Goal: Find specific page/section: Find specific page/section

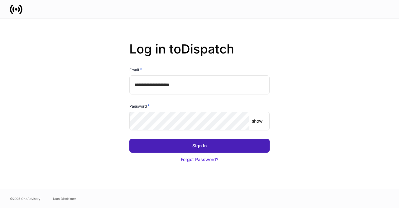
click at [182, 148] on button "Sign In" at bounding box center [200, 146] width 140 height 14
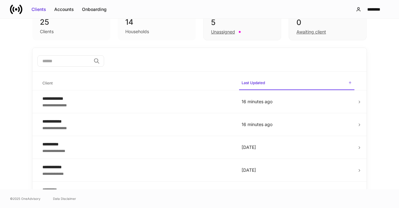
scroll to position [37, 0]
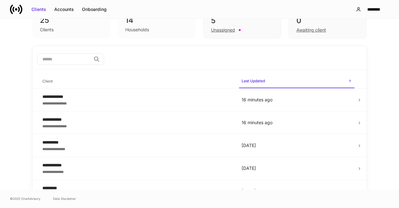
click at [161, 25] on div "Households" at bounding box center [156, 28] width 63 height 7
click at [125, 24] on div "14" at bounding box center [156, 20] width 63 height 10
click at [130, 102] on div "**********" at bounding box center [136, 103] width 189 height 6
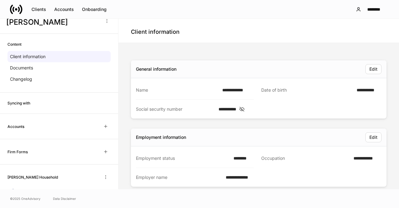
scroll to position [13, 0]
click at [24, 67] on p "Documents" at bounding box center [21, 68] width 23 height 6
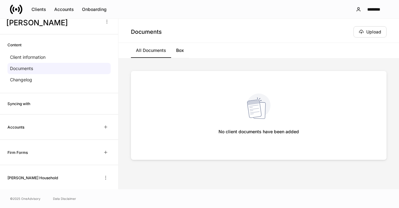
click at [182, 53] on link "Box" at bounding box center [180, 50] width 18 height 15
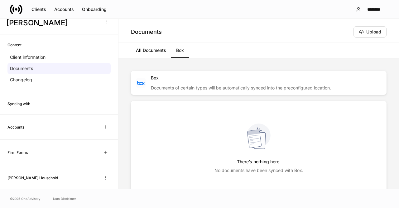
click at [153, 51] on link "All Documents" at bounding box center [151, 50] width 40 height 15
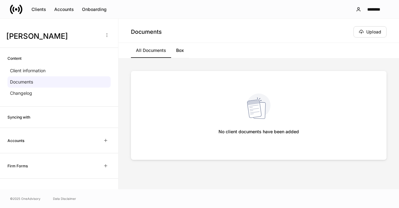
click at [22, 115] on h6 "Syncing with" at bounding box center [18, 117] width 23 height 6
click at [21, 138] on h6 "Accounts" at bounding box center [15, 140] width 17 height 6
click at [37, 72] on p "Client information" at bounding box center [28, 70] width 36 height 6
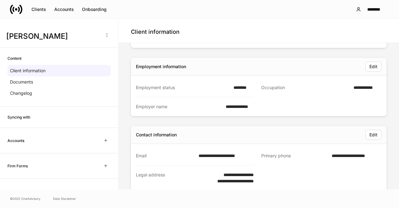
scroll to position [83, 0]
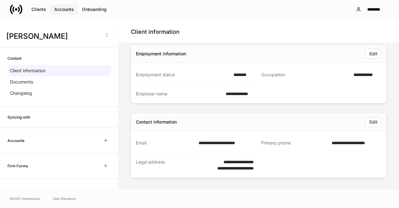
click at [63, 8] on div "Accounts" at bounding box center [64, 9] width 20 height 6
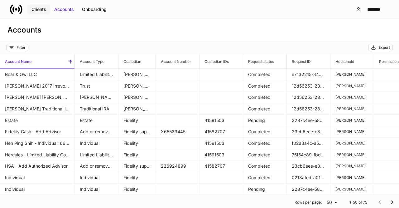
click at [37, 11] on div "Clients" at bounding box center [39, 9] width 15 height 6
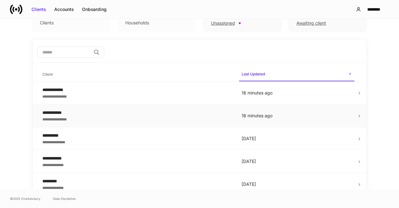
scroll to position [44, 0]
click at [168, 116] on div "**********" at bounding box center [136, 118] width 189 height 6
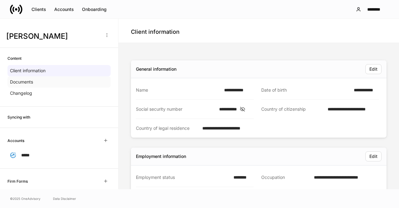
click at [31, 83] on p "Documents" at bounding box center [21, 82] width 23 height 6
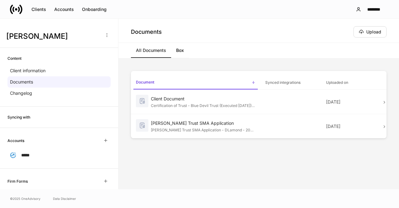
click at [290, 85] on span "Synced integrations" at bounding box center [291, 82] width 56 height 13
click at [220, 85] on span "Document" at bounding box center [196, 82] width 125 height 13
click at [20, 15] on icon at bounding box center [16, 9] width 12 height 12
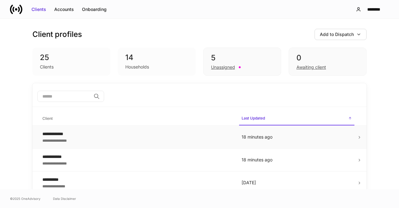
click at [72, 131] on div "**********" at bounding box center [136, 133] width 189 height 6
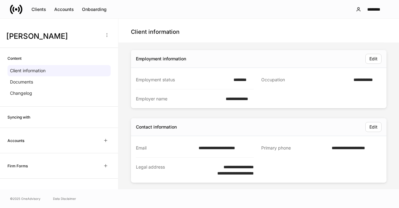
scroll to position [83, 0]
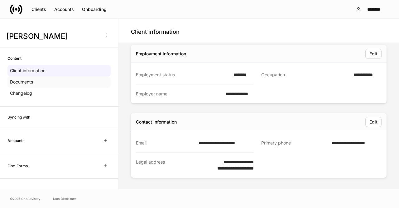
click at [39, 81] on div "Documents" at bounding box center [58, 81] width 103 height 11
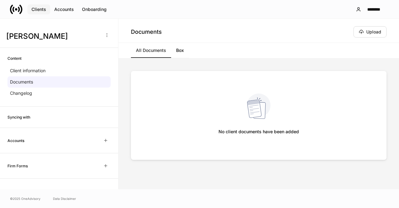
click at [39, 11] on div "Clients" at bounding box center [39, 9] width 15 height 6
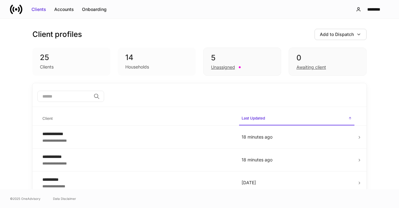
click at [66, 14] on button "Accounts" at bounding box center [64, 9] width 28 height 10
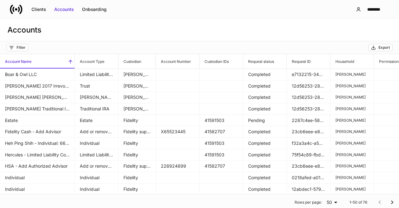
click at [44, 3] on div "Clients Accounts Onboarding" at bounding box center [60, 9] width 101 height 12
click at [41, 9] on div "Clients" at bounding box center [39, 9] width 15 height 6
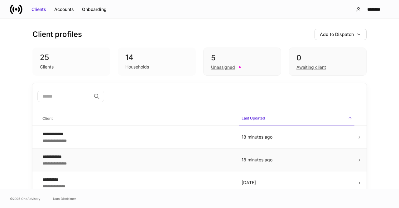
click at [107, 158] on div "**********" at bounding box center [136, 156] width 189 height 6
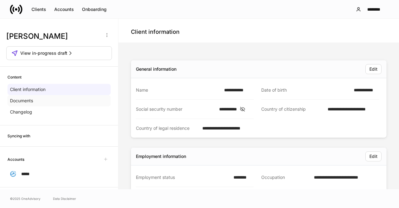
click at [62, 100] on div "Documents" at bounding box center [58, 100] width 103 height 11
